Goal: Task Accomplishment & Management: Manage account settings

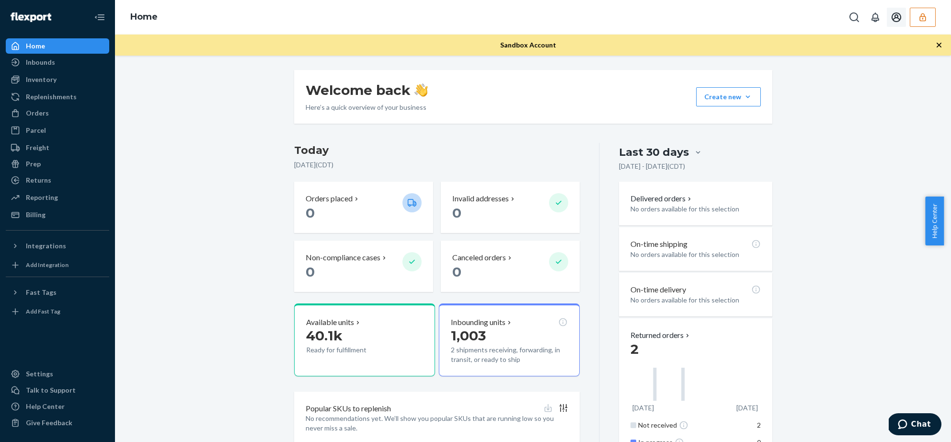
click at [924, 21] on icon "button" at bounding box center [923, 17] width 10 height 10
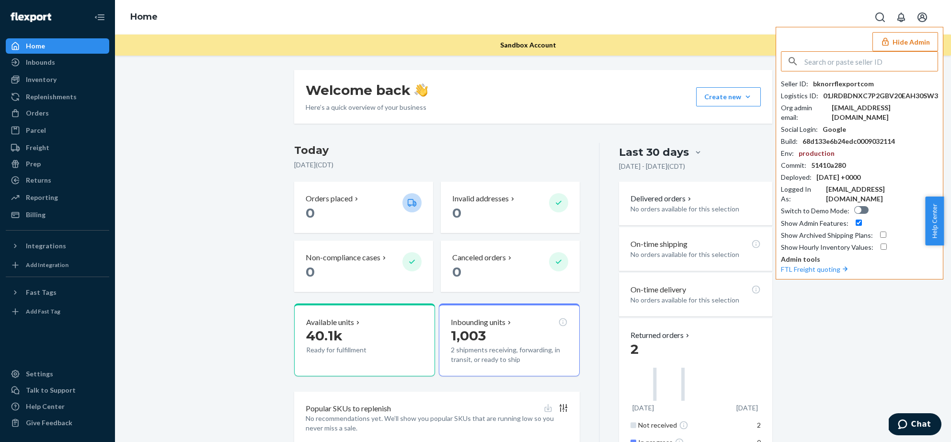
click at [848, 63] on input "text" at bounding box center [870, 61] width 133 height 19
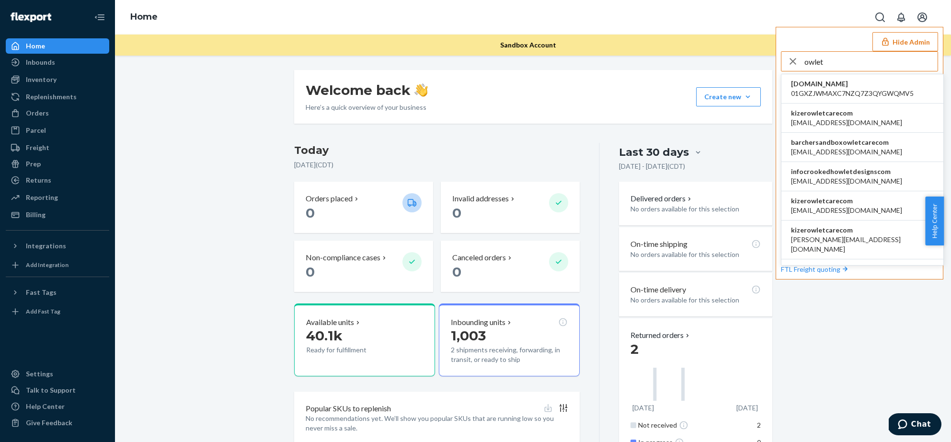
type input "owlet"
click at [896, 118] on li "kizerowletcarecom barcher@owletcare.com" at bounding box center [862, 117] width 162 height 29
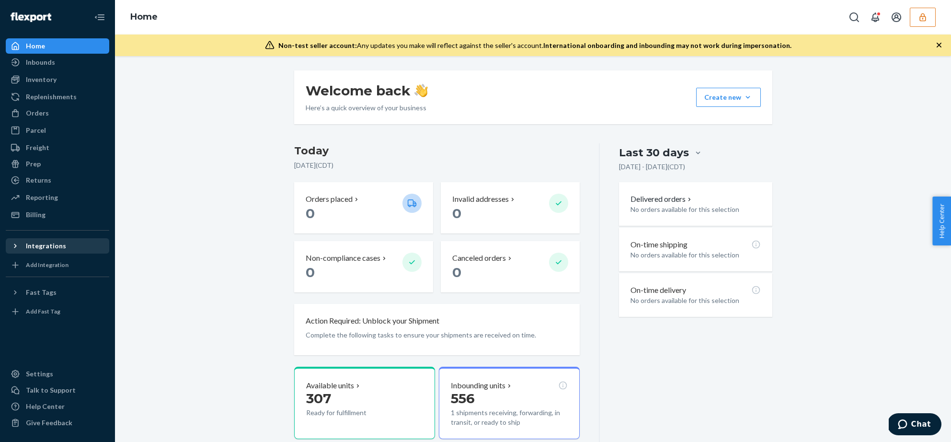
click at [17, 246] on icon at bounding box center [16, 246] width 10 height 10
click at [48, 77] on div "Inventory" at bounding box center [41, 80] width 31 height 10
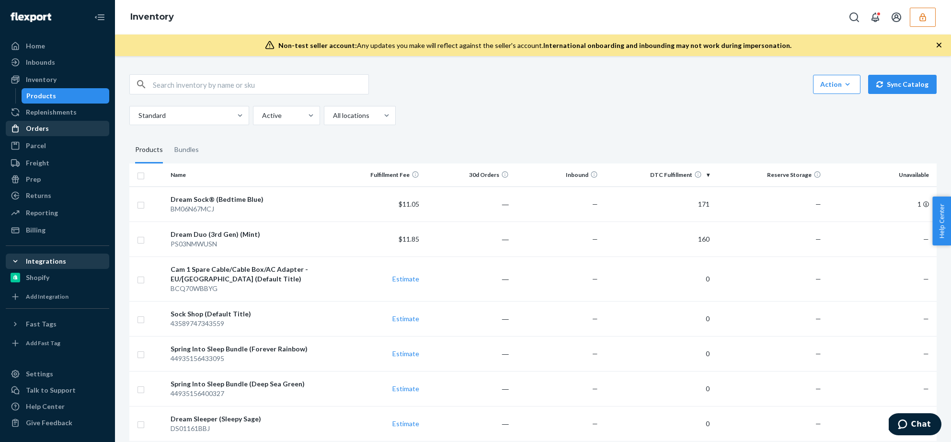
click at [41, 130] on div "Orders" at bounding box center [37, 129] width 23 height 10
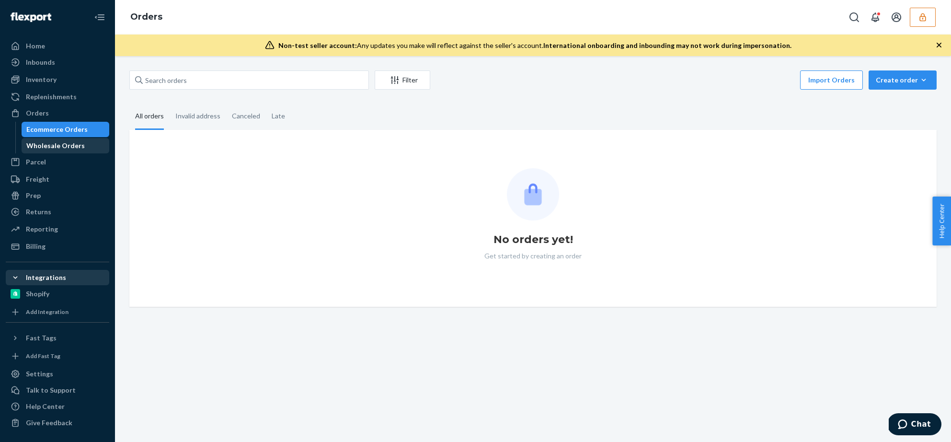
click at [51, 141] on div "Wholesale Orders" at bounding box center [55, 146] width 58 height 10
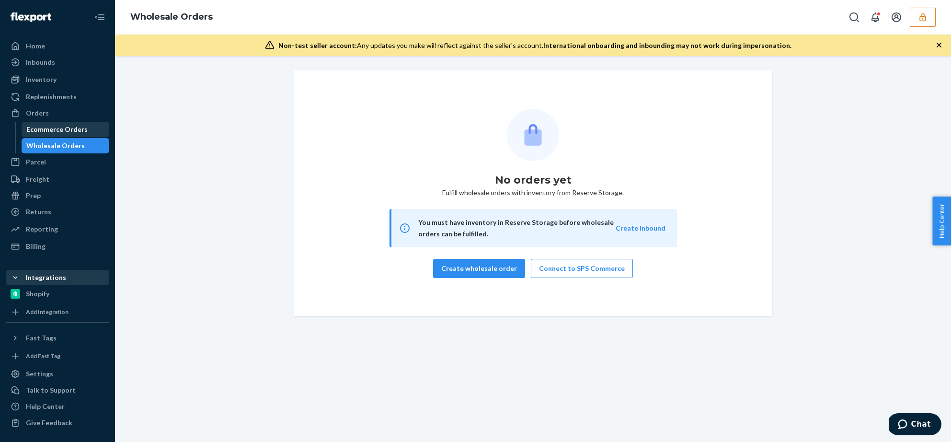
click at [51, 133] on div "Ecommerce Orders" at bounding box center [56, 130] width 61 height 10
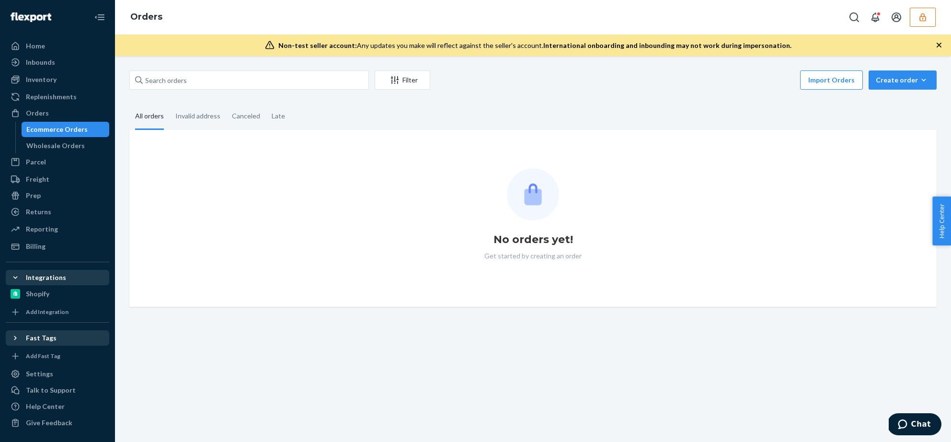
click at [44, 333] on div "Fast Tags" at bounding box center [41, 338] width 31 height 10
click at [40, 376] on div "Settings" at bounding box center [39, 374] width 27 height 10
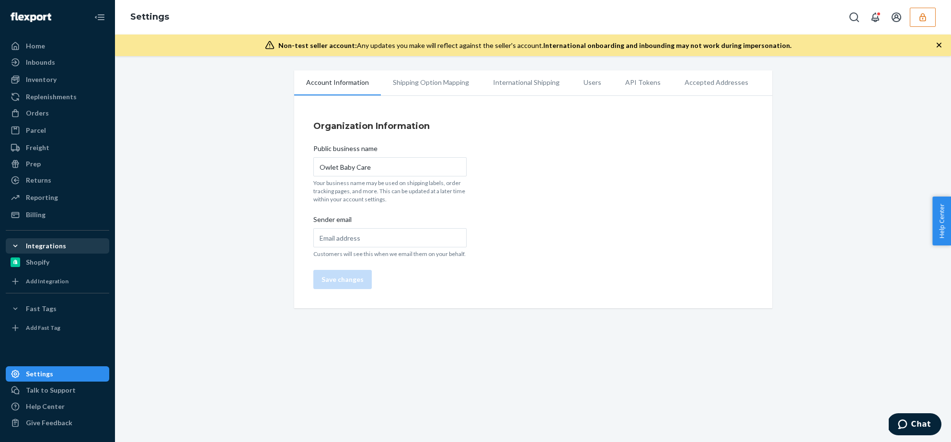
click at [412, 92] on li "Shipping Option Mapping" at bounding box center [431, 82] width 100 height 24
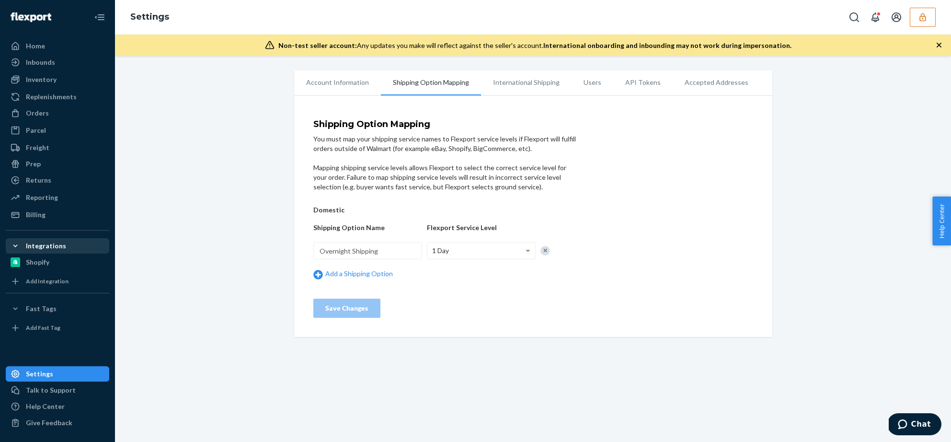
click at [348, 206] on h5 "Domestic" at bounding box center [367, 209] width 109 height 7
